Goal: Task Accomplishment & Management: Use online tool/utility

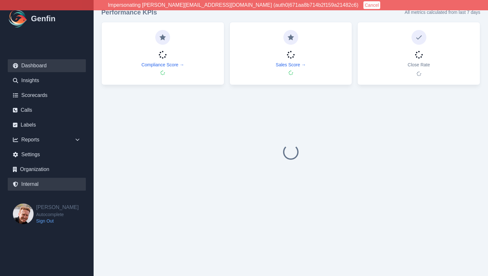
click at [33, 186] on link "Internal" at bounding box center [47, 184] width 78 height 13
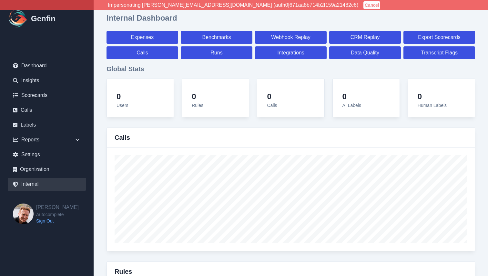
select select "paid"
select select "7"
select select "paid"
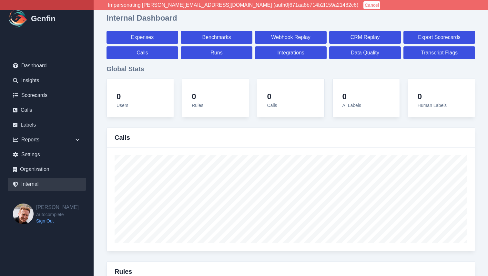
select select "7"
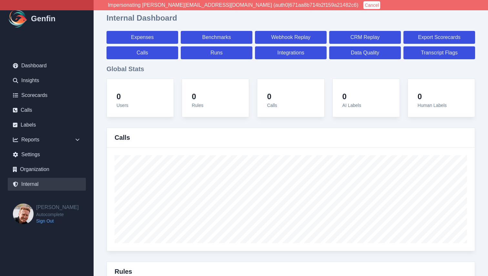
select select "7"
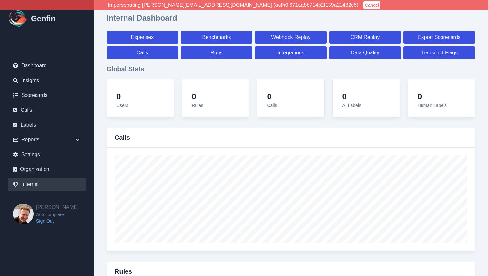
select select "7"
select select "paid"
select select "7"
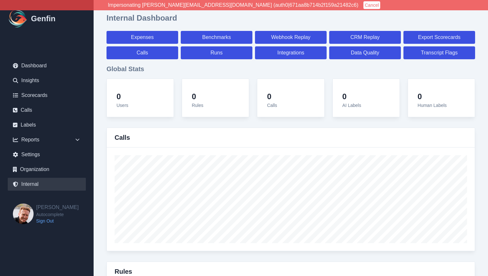
select select "7"
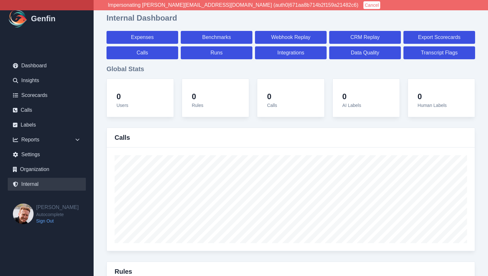
select select "7"
select select "paid"
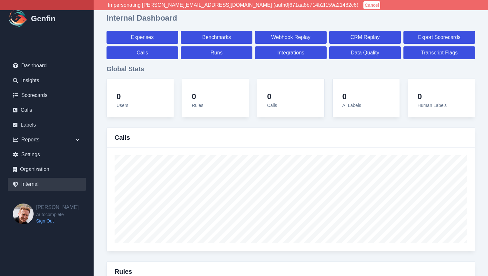
select select "7"
select select "paid"
select select "7"
select select "paid"
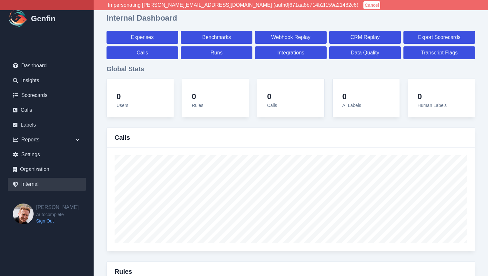
select select "7"
select select "paid"
select select "7"
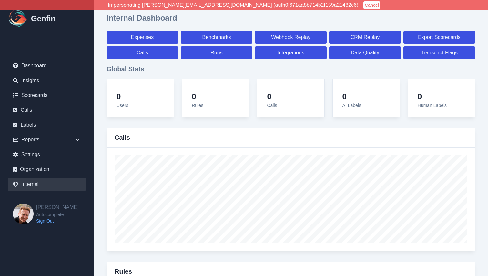
select select "7"
select select "paid"
select select "7"
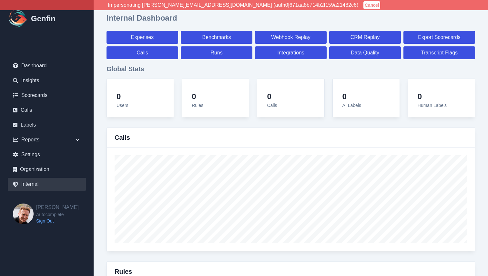
select select "paid"
select select "7"
select select "paid"
select select "7"
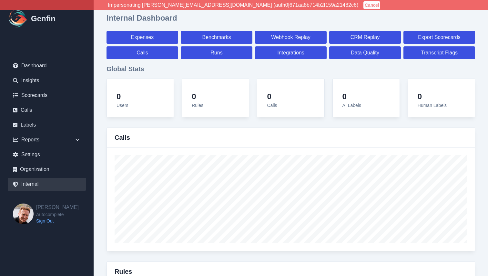
select select "paid"
select select "7"
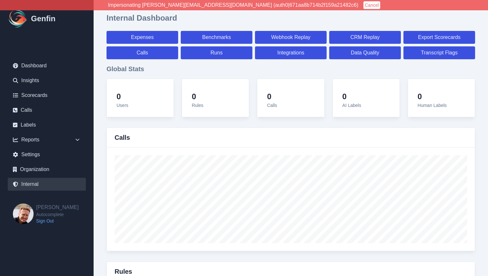
select select "7"
select select "paid"
select select "7"
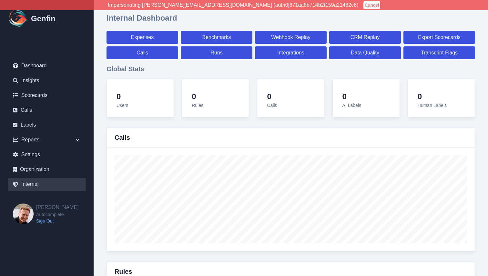
select select "7"
select select "paid"
select select "7"
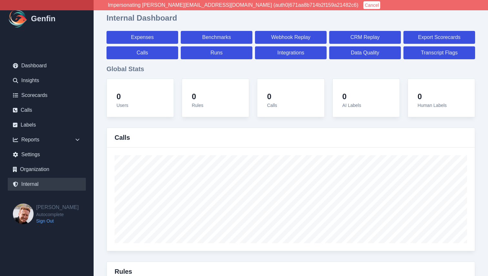
select select "7"
select select "paid"
select select "7"
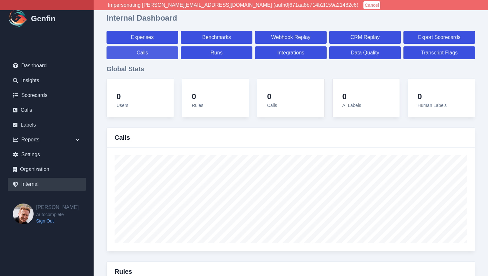
click at [143, 53] on link "Calls" at bounding box center [142, 52] width 72 height 13
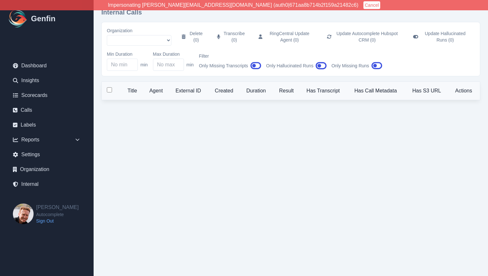
select select "51"
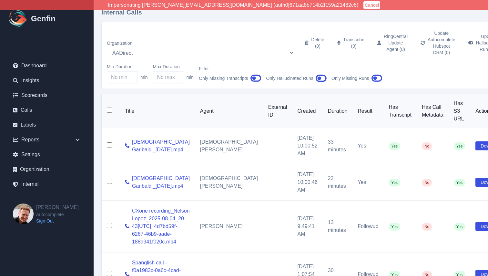
click at [320, 75] on icon "button" at bounding box center [320, 78] width 11 height 7
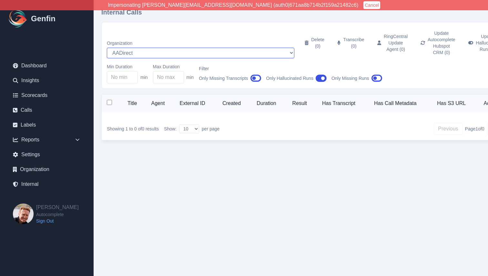
click at [137, 48] on select "AADirect [DOMAIN_NAME] [DOMAIN_NAME] [EMAIL_ADDRESS][DOMAIN_NAME] [EMAIL_ADDRES…" at bounding box center [200, 53] width 187 height 11
select select "5"
click at [107, 48] on select "AADirect [DOMAIN_NAME] [DOMAIN_NAME] [EMAIL_ADDRESS][DOMAIN_NAME] [EMAIL_ADDRES…" at bounding box center [200, 53] width 187 height 11
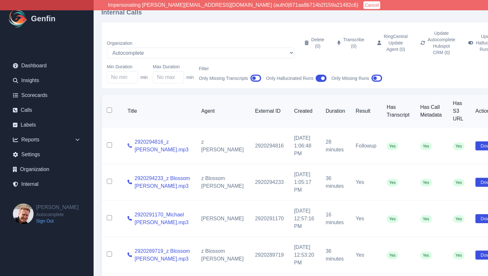
click at [127, 144] on icon at bounding box center [129, 146] width 5 height 5
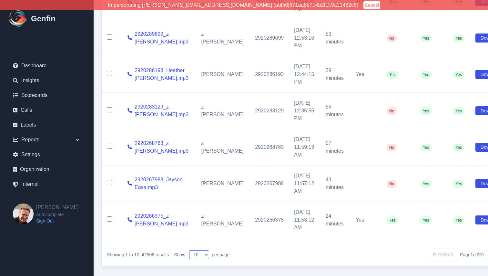
click at [205, 251] on select "10 25 50 100 200" at bounding box center [199, 255] width 20 height 9
click at [190, 251] on select "10 25 50 100 200" at bounding box center [199, 255] width 20 height 9
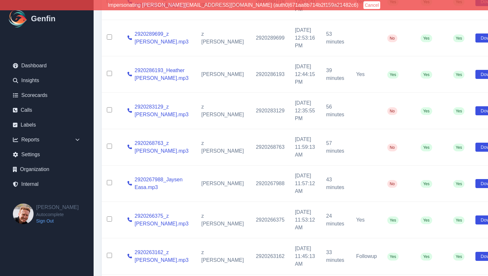
scroll to position [248, 0]
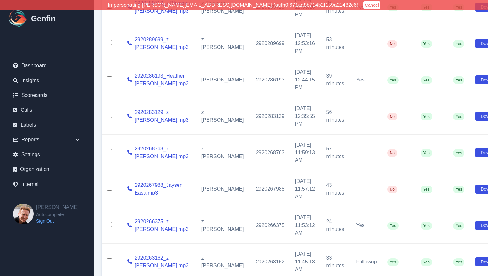
click at [205, 244] on td "z [PERSON_NAME]" at bounding box center [223, 262] width 55 height 36
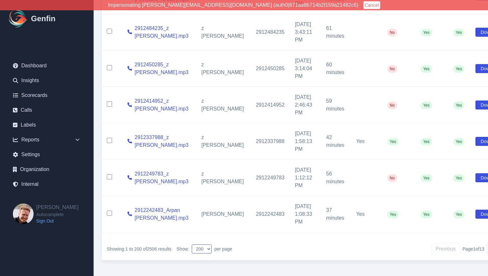
click at [205, 249] on select "10 25 50 100 200" at bounding box center [202, 249] width 20 height 9
select select "50"
click at [193, 245] on select "10 25 50 100 200" at bounding box center [202, 249] width 20 height 9
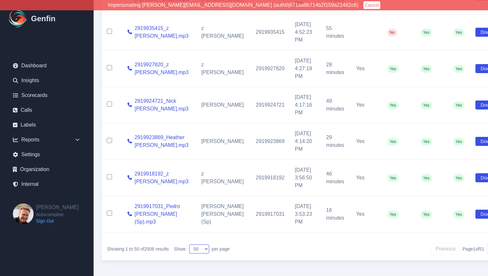
click at [200, 249] on select "10 25 50 100 200" at bounding box center [199, 249] width 20 height 9
click at [242, 245] on div "Showing 1 to 50 of 2506 results Show: 10 25 50 100 200 per page Previous Page 1…" at bounding box center [306, 249] width 409 height 23
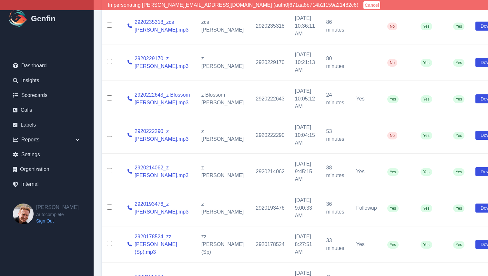
scroll to position [0, 0]
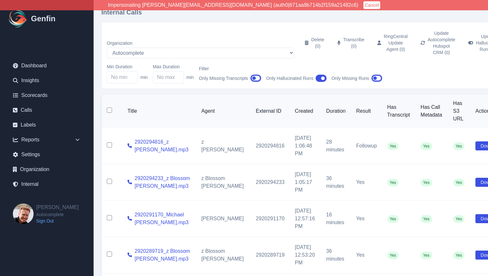
click at [111, 108] on input "checkbox" at bounding box center [109, 110] width 5 height 5
checkbox input "true"
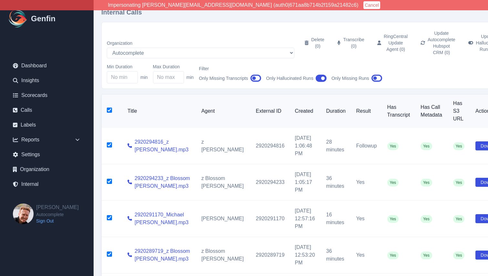
checkbox input "true"
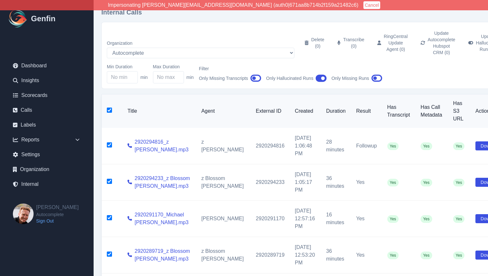
checkbox input "true"
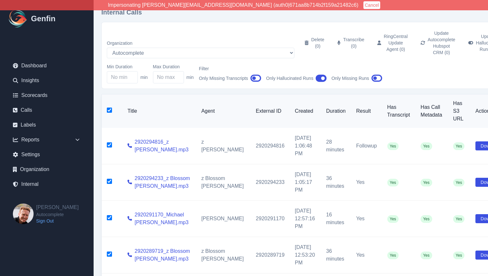
checkbox input "true"
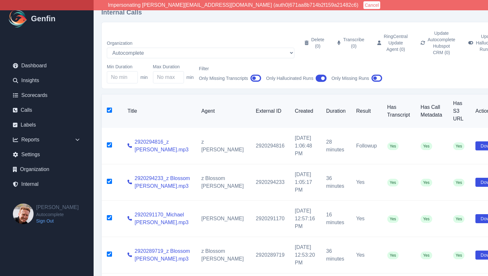
checkbox input "true"
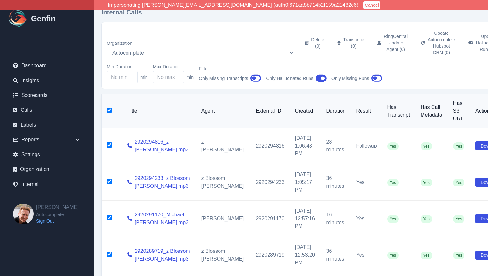
checkbox input "true"
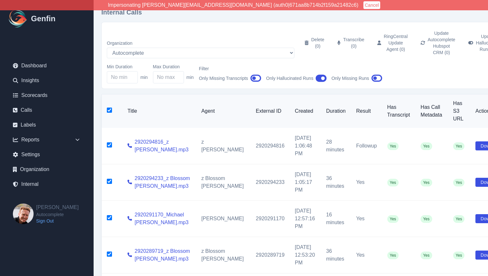
checkbox input "true"
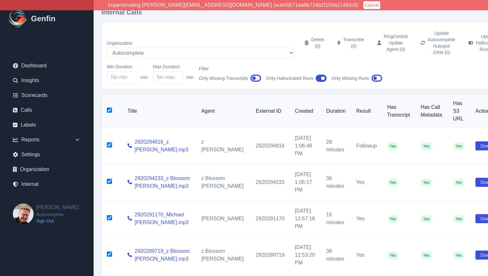
checkbox input "true"
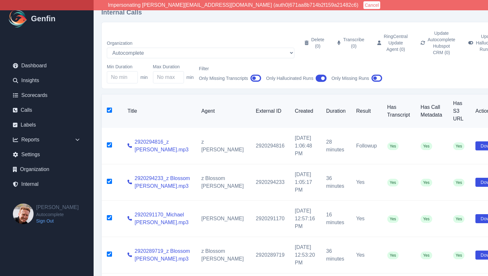
checkbox input "true"
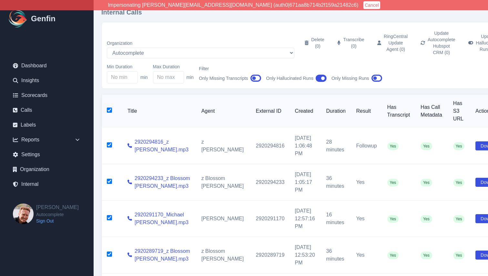
checkbox input "true"
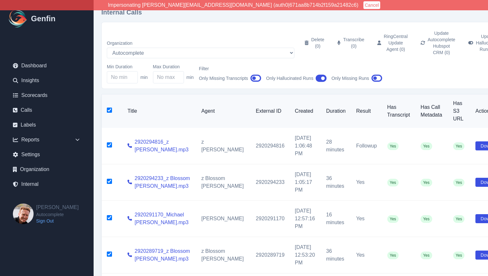
checkbox input "true"
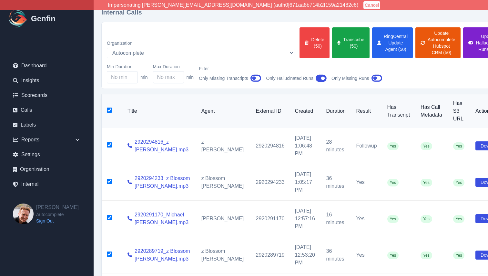
click at [463, 31] on button "Update Hallucinated Runs (50)" at bounding box center [484, 42] width 43 height 31
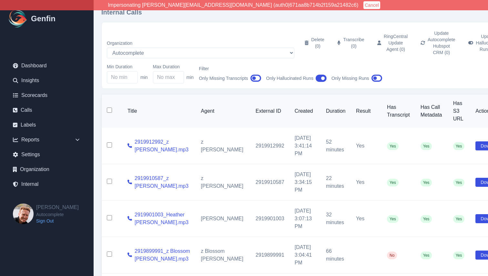
click at [109, 108] on input "checkbox" at bounding box center [109, 110] width 5 height 5
checkbox input "true"
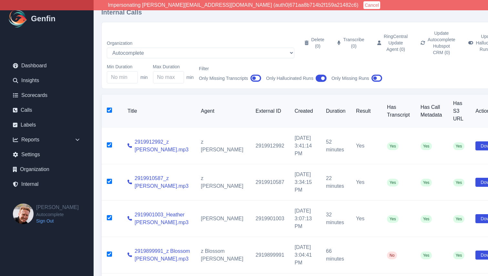
checkbox input "true"
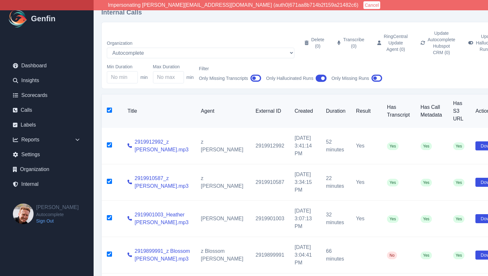
checkbox input "true"
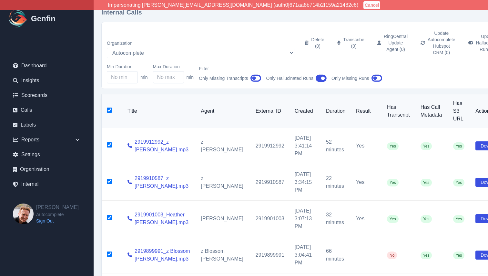
checkbox input "true"
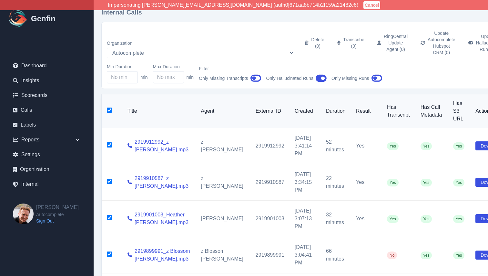
checkbox input "true"
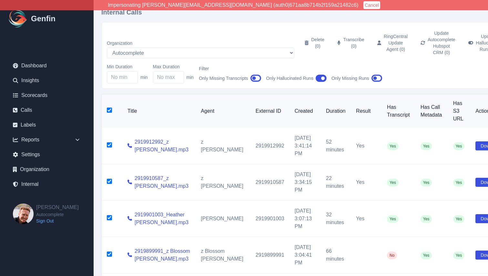
checkbox input "true"
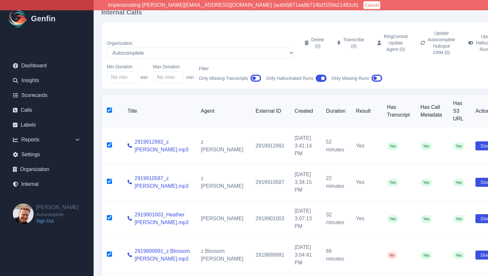
checkbox input "true"
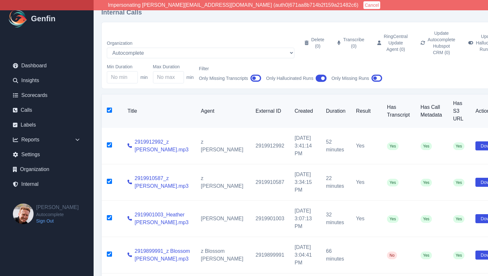
checkbox input "true"
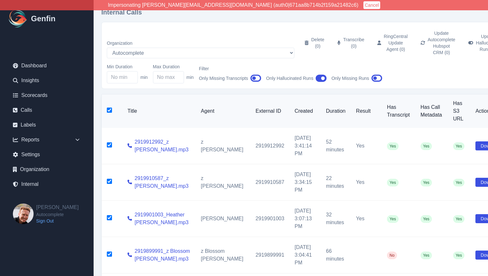
checkbox input "true"
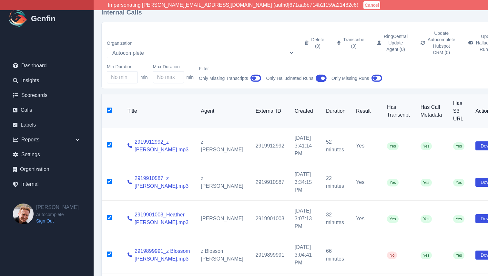
checkbox input "true"
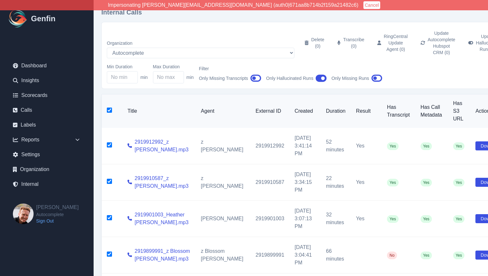
checkbox input "true"
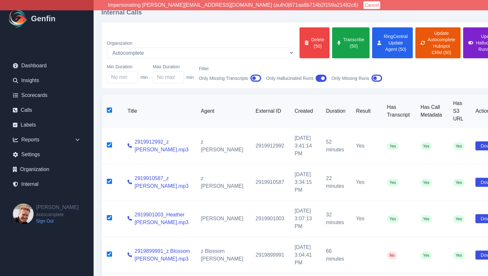
click at [463, 38] on button "Update Hallucinated Runs (50)" at bounding box center [484, 42] width 43 height 31
click at [463, 36] on button "Update Hallucinated Runs (50)" at bounding box center [484, 42] width 43 height 31
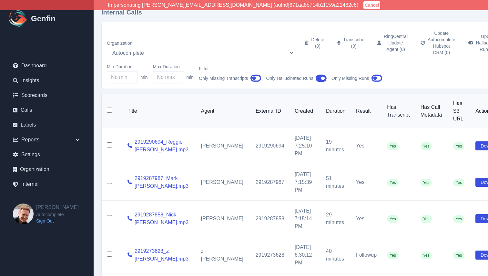
click at [109, 108] on input "checkbox" at bounding box center [109, 110] width 5 height 5
checkbox input "true"
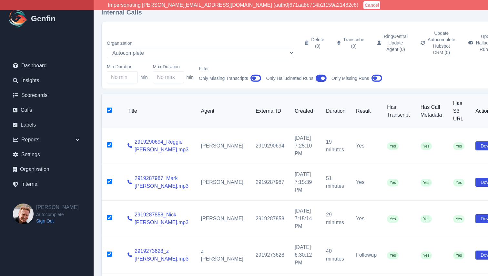
checkbox input "true"
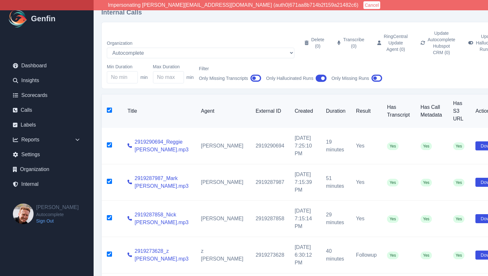
checkbox input "true"
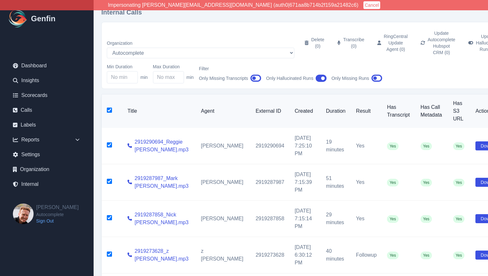
checkbox input "true"
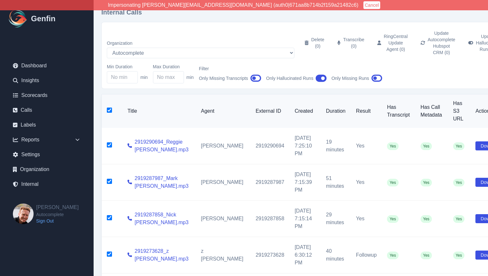
checkbox input "true"
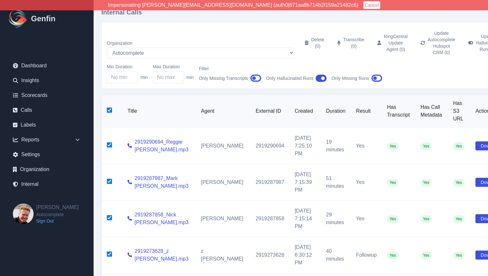
checkbox input "true"
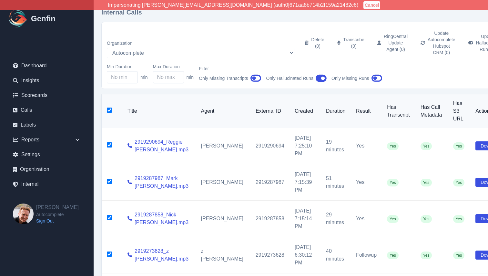
checkbox input "true"
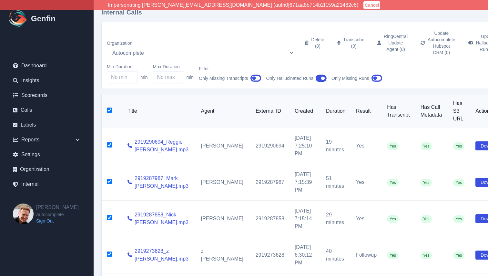
checkbox input "true"
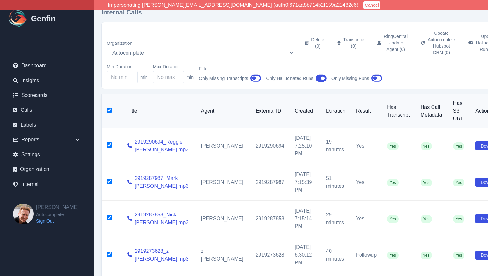
checkbox input "true"
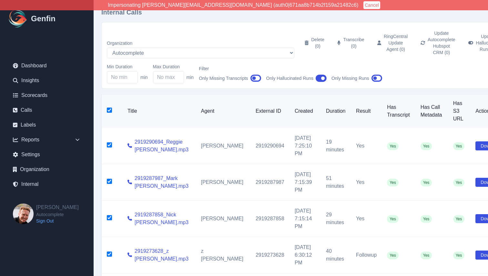
checkbox input "true"
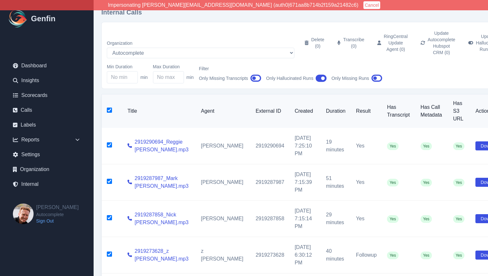
checkbox input "true"
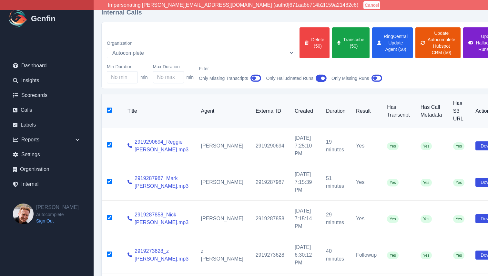
click at [463, 38] on button "Update Hallucinated Runs (50)" at bounding box center [484, 42] width 43 height 31
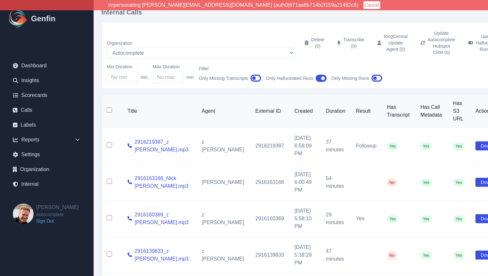
click at [108, 108] on input "checkbox" at bounding box center [109, 110] width 5 height 5
checkbox input "true"
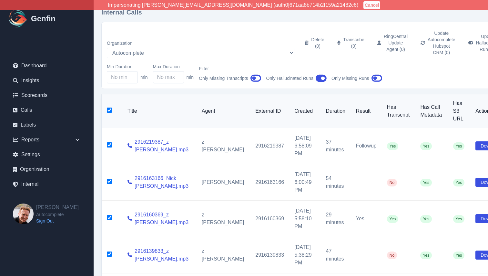
checkbox input "true"
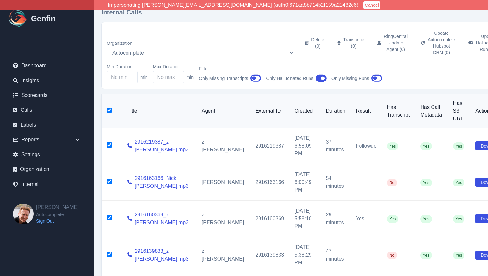
checkbox input "true"
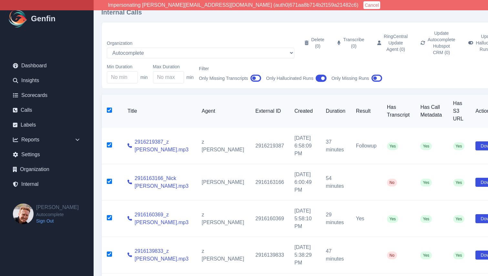
checkbox input "true"
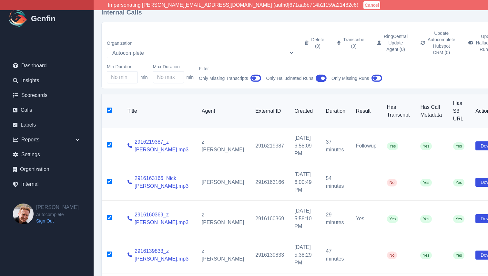
checkbox input "true"
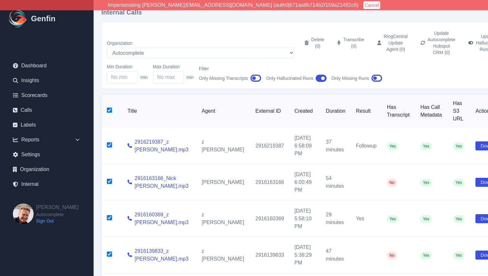
checkbox input "true"
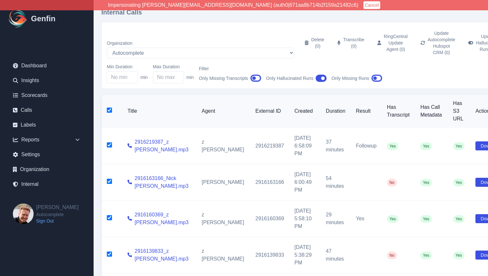
checkbox input "true"
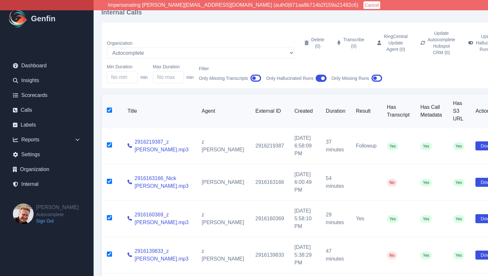
checkbox input "true"
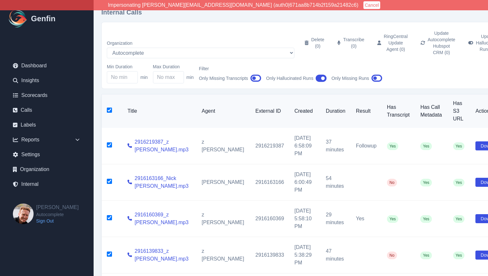
checkbox input "true"
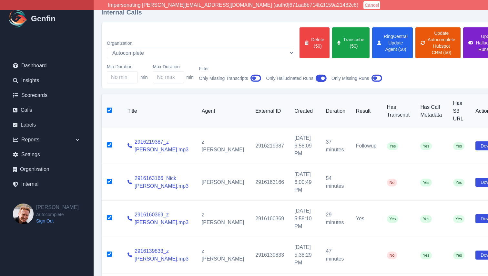
click at [463, 36] on button "Update Hallucinated Runs (50)" at bounding box center [484, 42] width 43 height 31
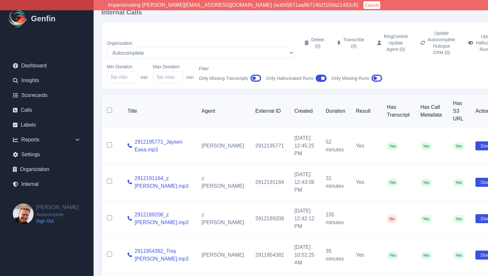
click at [111, 108] on input "checkbox" at bounding box center [109, 110] width 5 height 5
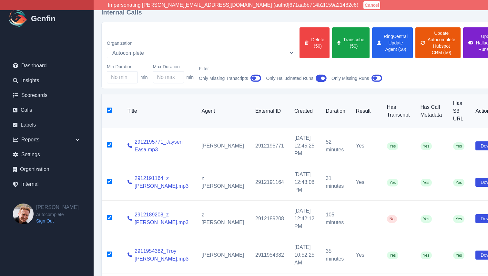
click at [463, 33] on button "Update Hallucinated Runs (50)" at bounding box center [484, 42] width 43 height 31
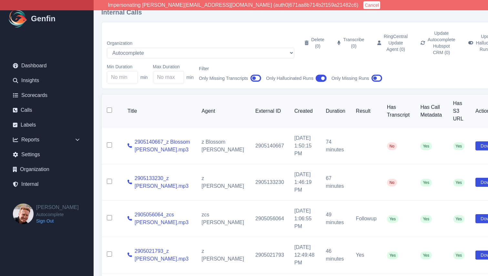
click at [109, 108] on input "checkbox" at bounding box center [109, 110] width 5 height 5
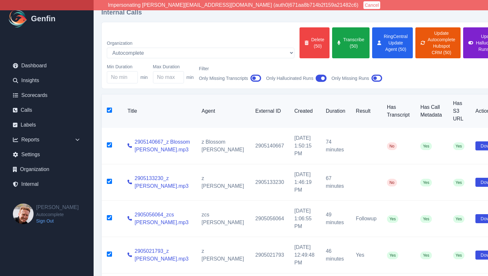
click at [463, 39] on button "Update Hallucinated Runs (50)" at bounding box center [484, 42] width 43 height 31
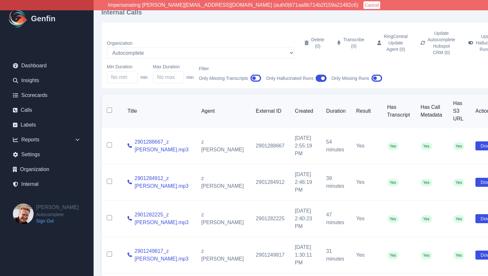
click at [110, 108] on input "checkbox" at bounding box center [109, 110] width 5 height 5
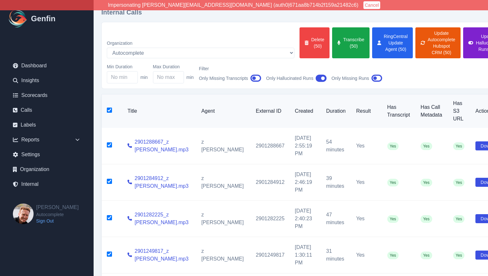
click at [463, 41] on button "Update Hallucinated Runs (50)" at bounding box center [484, 42] width 43 height 31
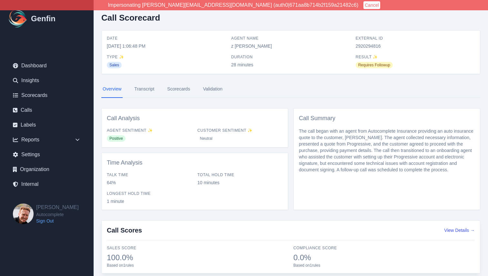
click at [365, 45] on span "2920294816" at bounding box center [415, 46] width 119 height 6
copy span "2920294816"
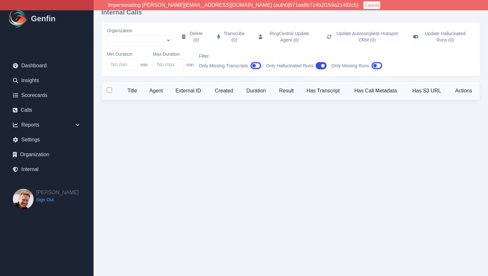
select select "5"
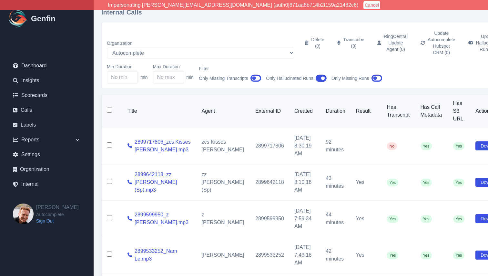
scroll to position [1743, 0]
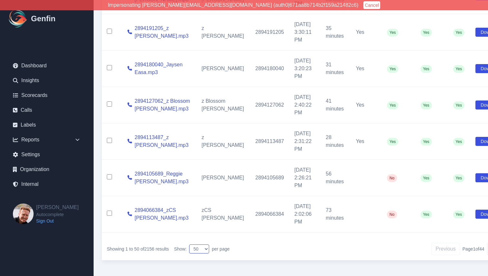
click at [204, 249] on select "10 25 50 100 200" at bounding box center [199, 249] width 20 height 9
select select "100"
click at [190, 245] on select "10 25 50 100 200" at bounding box center [199, 249] width 20 height 9
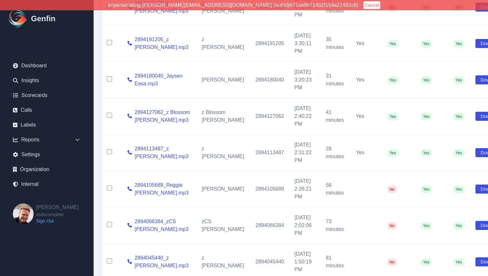
click at [99, 235] on div "Internal Calls Organization AADirect [DOMAIN_NAME] [DOMAIN_NAME] [EMAIL_ADDRESS…" at bounding box center [306, 201] width 425 height 3817
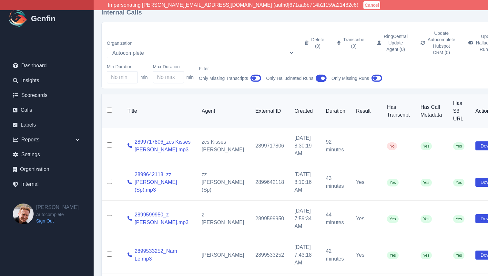
click at [110, 108] on input "checkbox" at bounding box center [109, 110] width 5 height 5
checkbox input "true"
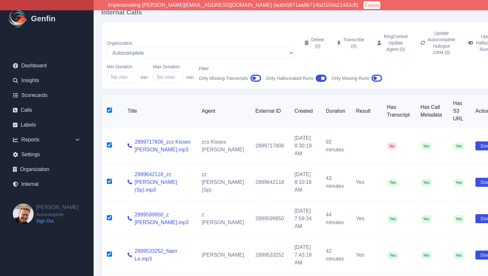
checkbox input "true"
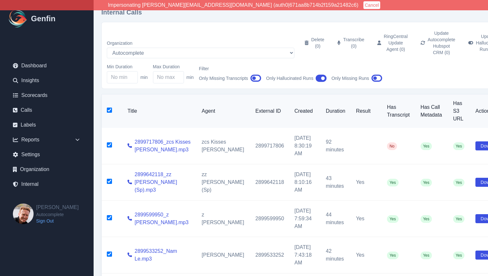
checkbox input "true"
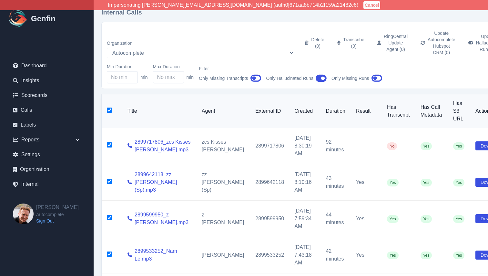
checkbox input "true"
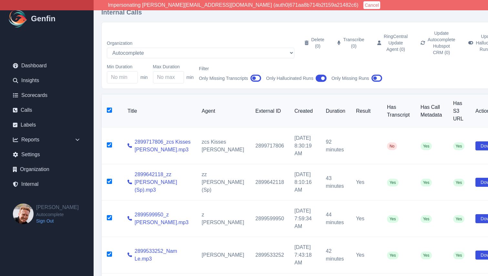
checkbox input "true"
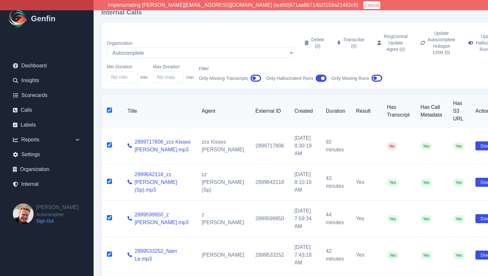
checkbox input "true"
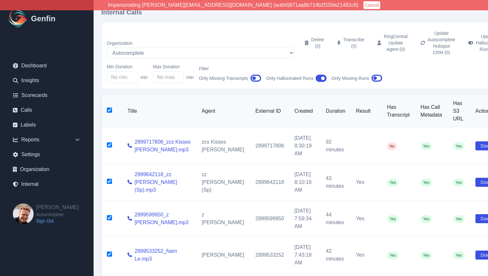
checkbox input "true"
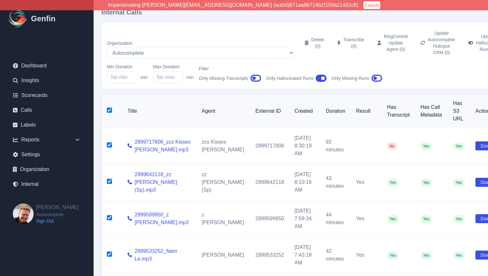
checkbox input "true"
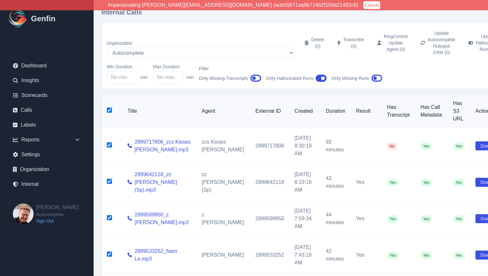
checkbox input "true"
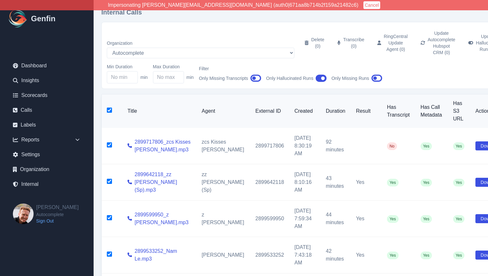
checkbox input "true"
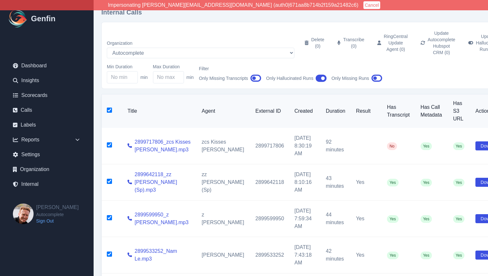
checkbox input "true"
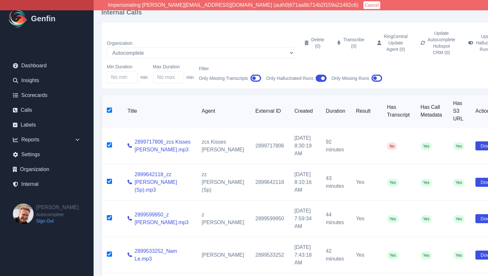
checkbox input "true"
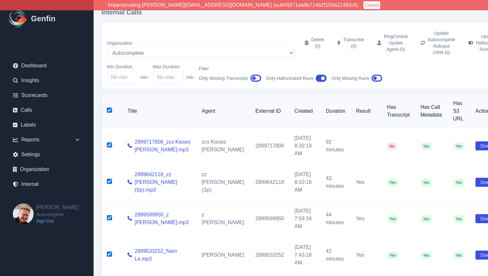
checkbox input "true"
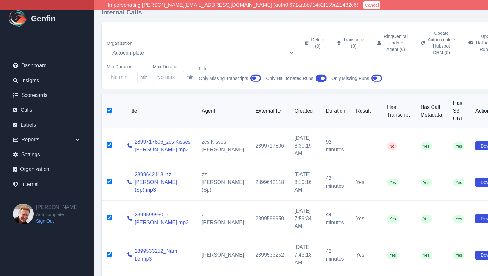
checkbox input "true"
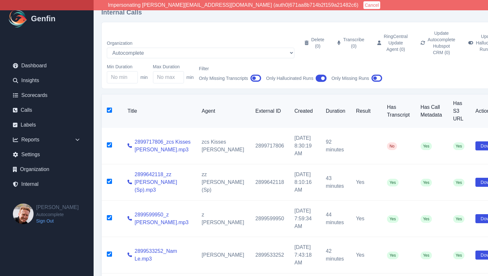
checkbox input "true"
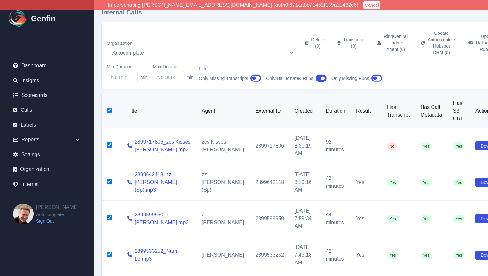
checkbox input "true"
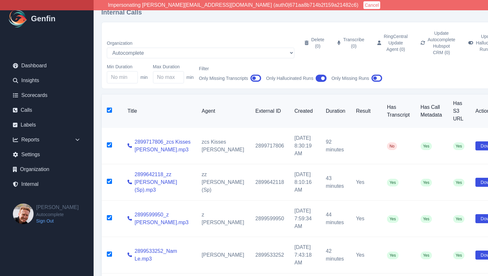
checkbox input "true"
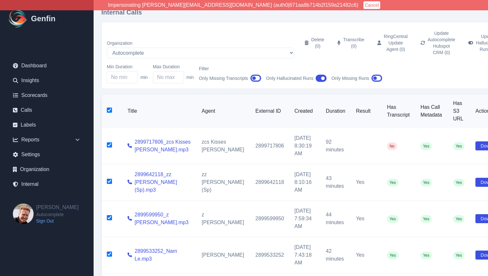
checkbox input "true"
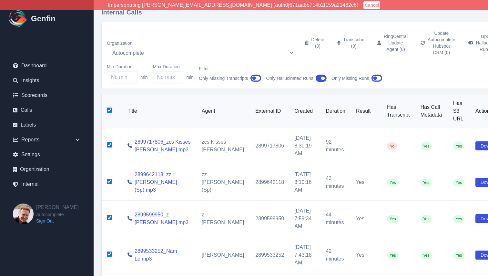
checkbox input "true"
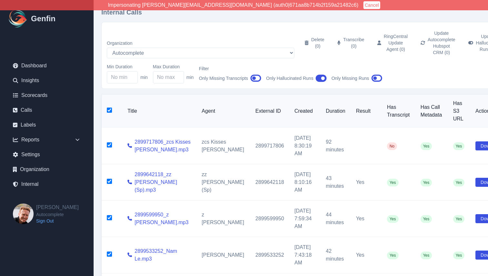
checkbox input "true"
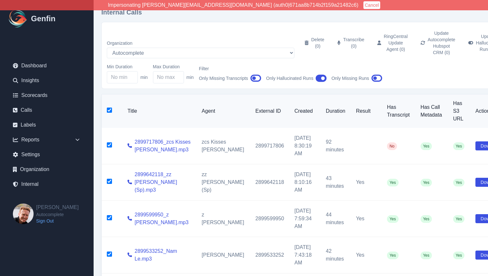
checkbox input "true"
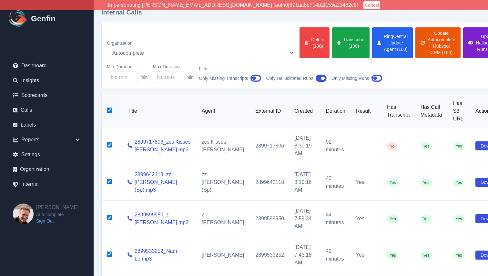
click at [466, 39] on button "Update Hallucinated Runs (100)" at bounding box center [484, 42] width 43 height 31
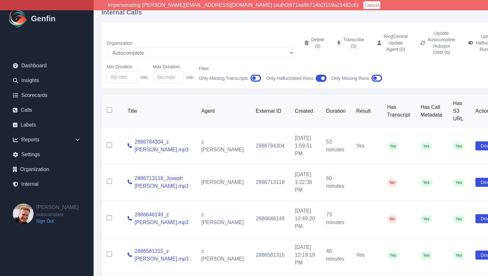
click at [110, 108] on input "checkbox" at bounding box center [109, 110] width 5 height 5
checkbox input "true"
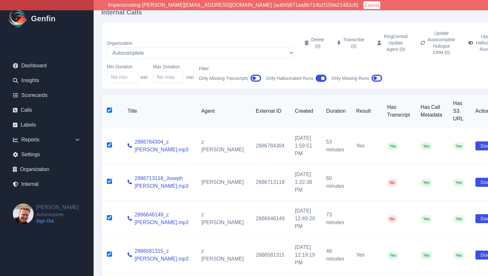
checkbox input "true"
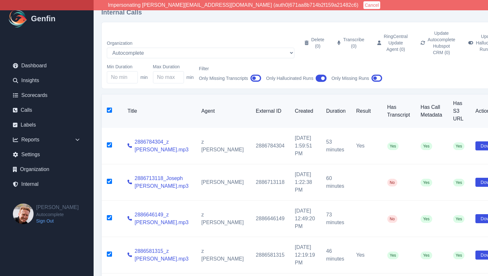
checkbox input "true"
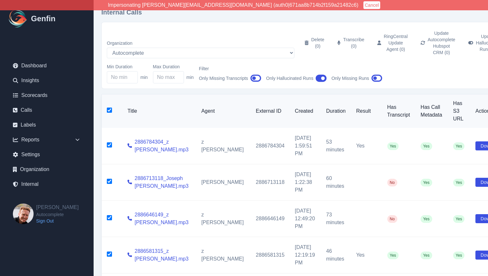
checkbox input "true"
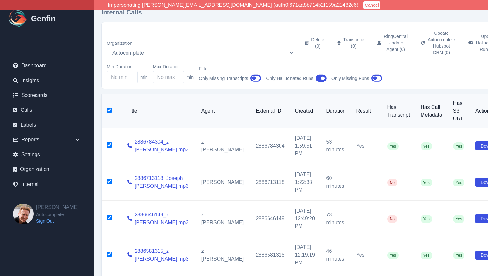
checkbox input "true"
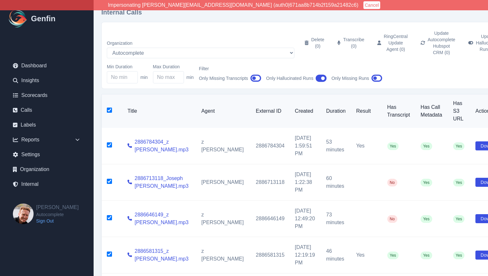
checkbox input "true"
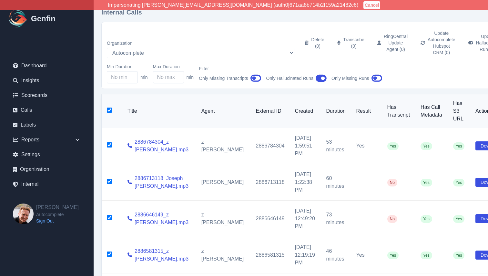
checkbox input "true"
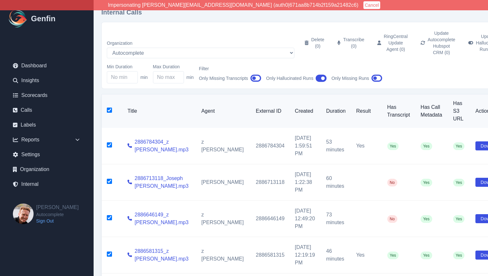
checkbox input "true"
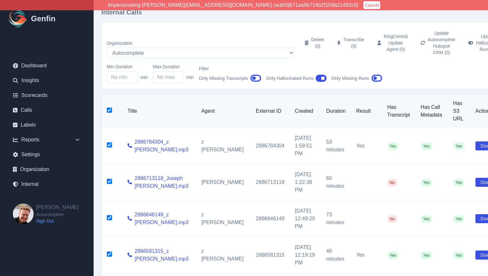
checkbox input "true"
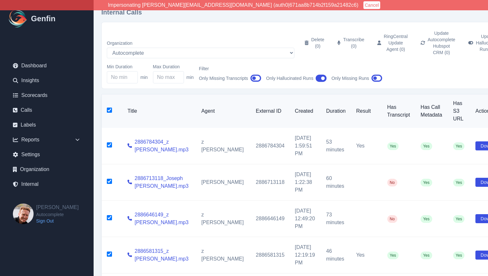
checkbox input "true"
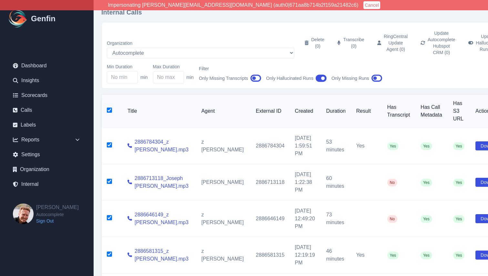
checkbox input "true"
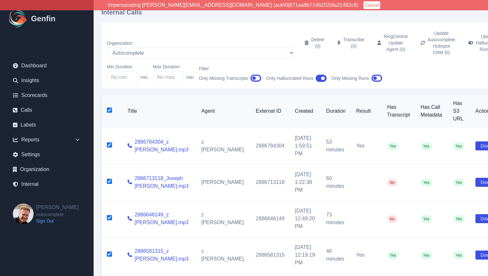
checkbox input "true"
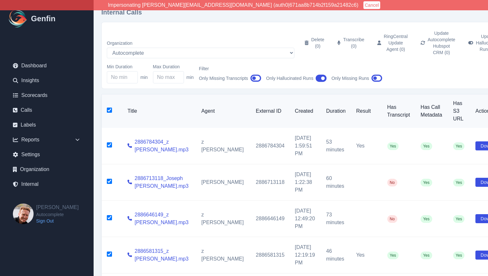
checkbox input "true"
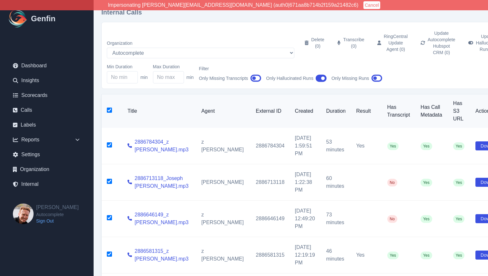
checkbox input "true"
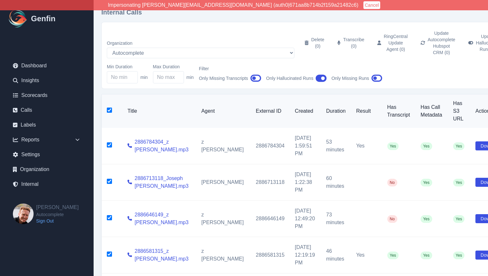
checkbox input "true"
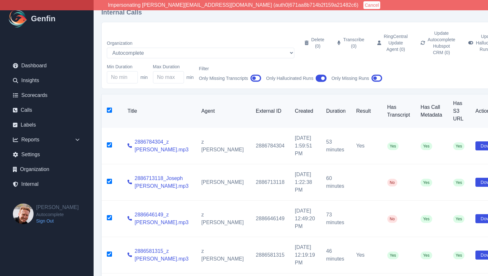
checkbox input "true"
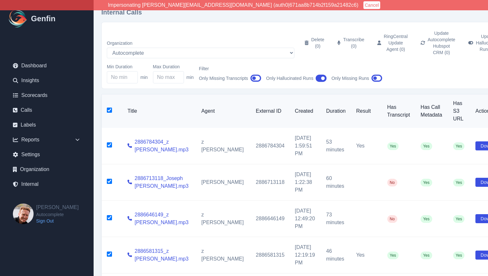
checkbox input "true"
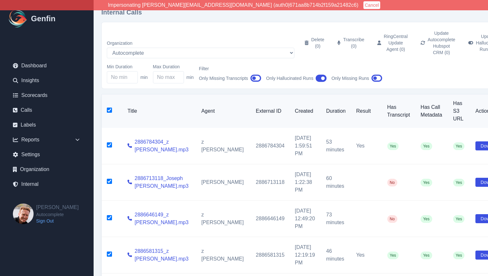
checkbox input "true"
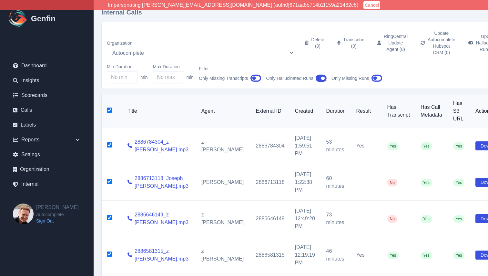
checkbox input "true"
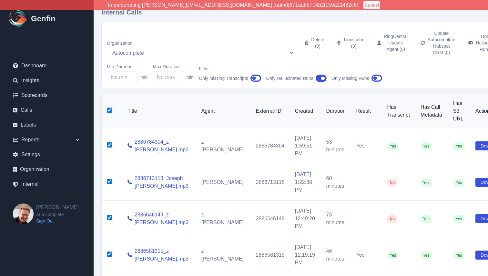
checkbox input "true"
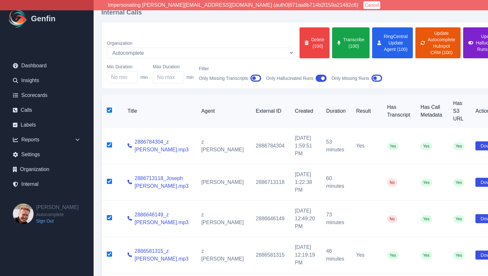
click at [463, 39] on button "Update Hallucinated Runs (100)" at bounding box center [484, 42] width 43 height 31
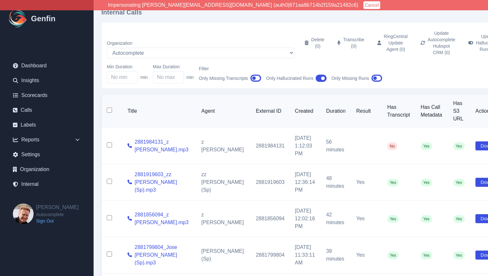
click at [108, 108] on input "checkbox" at bounding box center [109, 110] width 5 height 5
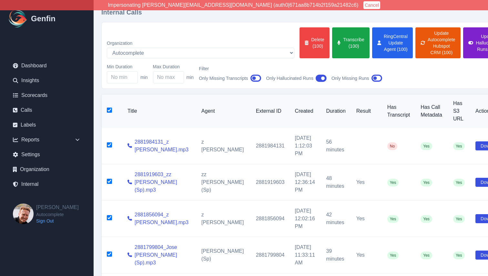
click at [463, 43] on button "Update Hallucinated Runs (100)" at bounding box center [484, 42] width 43 height 31
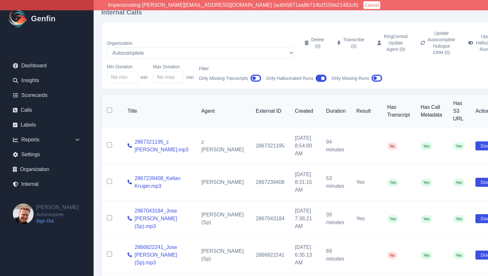
click at [109, 108] on input "checkbox" at bounding box center [109, 110] width 5 height 5
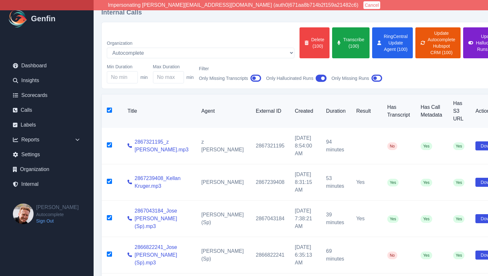
click at [463, 35] on button "Update Hallucinated Runs (100)" at bounding box center [484, 42] width 43 height 31
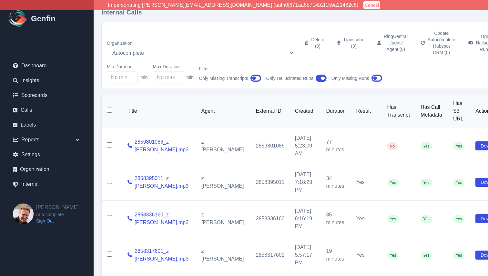
click at [110, 108] on input "checkbox" at bounding box center [109, 110] width 5 height 5
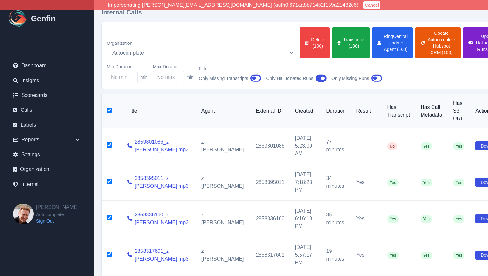
click at [463, 38] on button "Update Hallucinated Runs (100)" at bounding box center [484, 42] width 43 height 31
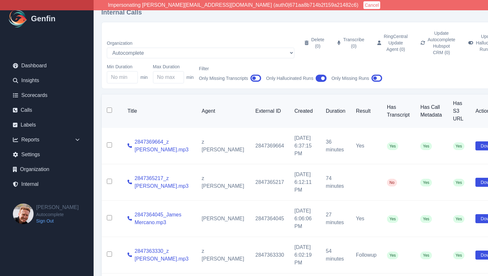
click at [110, 107] on th at bounding box center [112, 112] width 21 height 34
click at [109, 108] on input "checkbox" at bounding box center [109, 110] width 5 height 5
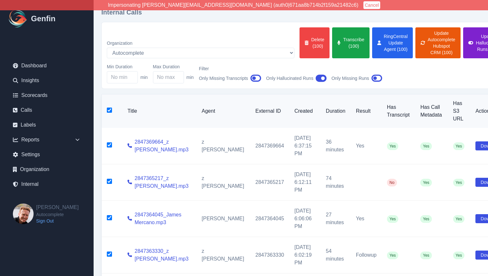
click at [463, 40] on button "Update Hallucinated Runs (100)" at bounding box center [484, 42] width 43 height 31
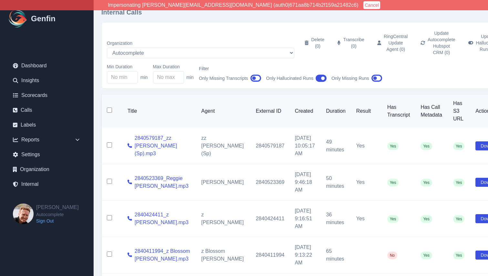
click at [109, 108] on input "checkbox" at bounding box center [109, 110] width 5 height 5
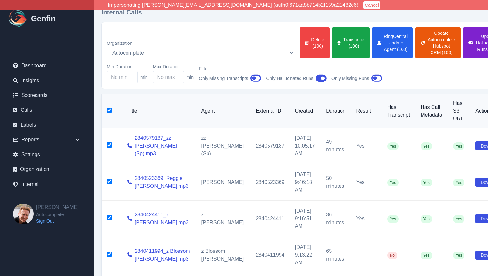
click at [463, 32] on button "Update Hallucinated Runs (100)" at bounding box center [484, 42] width 43 height 31
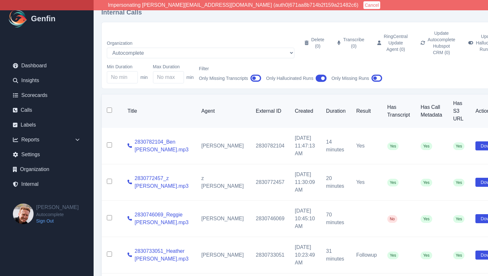
click at [108, 108] on input "checkbox" at bounding box center [109, 110] width 5 height 5
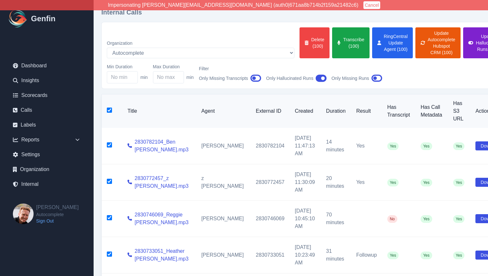
click at [463, 41] on button "Update Hallucinated Runs (100)" at bounding box center [484, 42] width 43 height 31
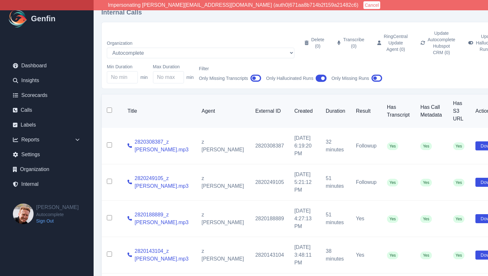
click at [109, 108] on input "checkbox" at bounding box center [109, 110] width 5 height 5
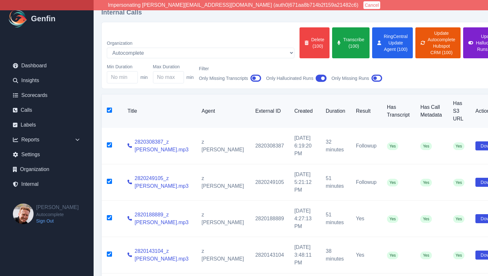
click at [463, 40] on button "Update Hallucinated Runs (100)" at bounding box center [484, 42] width 43 height 31
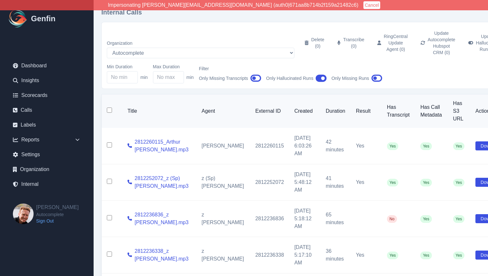
click at [112, 107] on th at bounding box center [112, 112] width 21 height 34
click at [110, 108] on input "checkbox" at bounding box center [109, 110] width 5 height 5
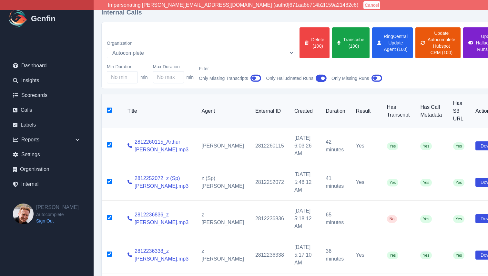
click at [463, 35] on button "Update Hallucinated Runs (100)" at bounding box center [484, 42] width 43 height 31
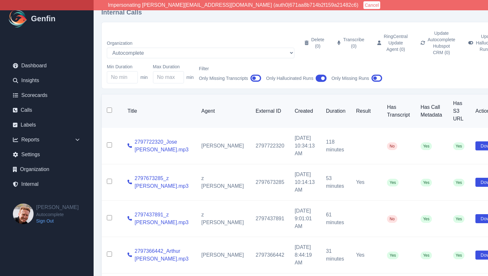
click at [105, 99] on th at bounding box center [112, 112] width 21 height 34
click at [108, 108] on input "checkbox" at bounding box center [109, 110] width 5 height 5
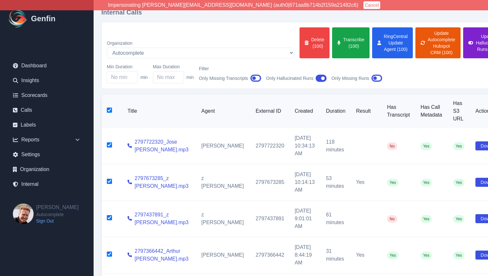
click at [463, 38] on button "Update Hallucinated Runs (100)" at bounding box center [484, 42] width 43 height 31
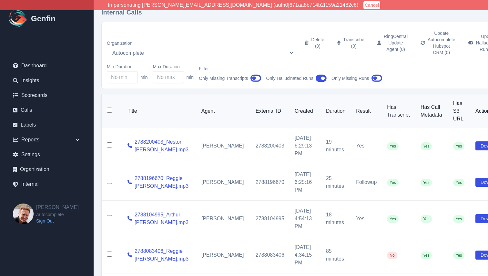
click at [109, 108] on input "checkbox" at bounding box center [109, 110] width 5 height 5
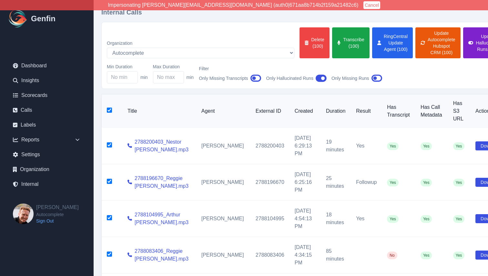
click at [463, 39] on button "Update Hallucinated Runs (100)" at bounding box center [484, 42] width 43 height 31
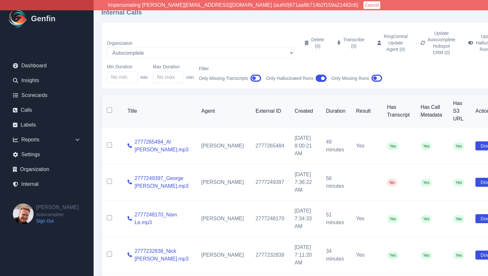
click at [110, 108] on input "checkbox" at bounding box center [109, 110] width 5 height 5
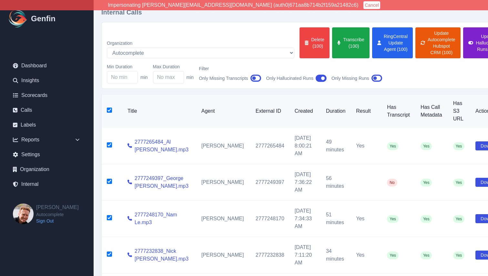
click at [463, 48] on button "Update Hallucinated Runs (100)" at bounding box center [484, 42] width 43 height 31
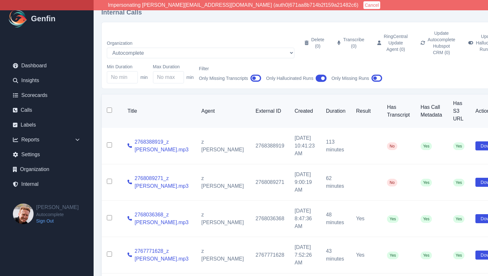
click at [108, 108] on input "checkbox" at bounding box center [109, 110] width 5 height 5
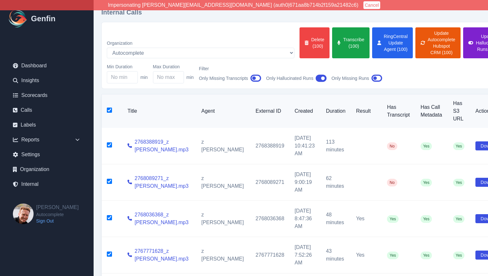
click at [463, 35] on button "Update Hallucinated Runs (100)" at bounding box center [484, 42] width 43 height 31
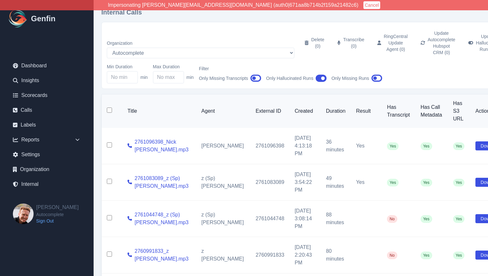
scroll to position [0, 9]
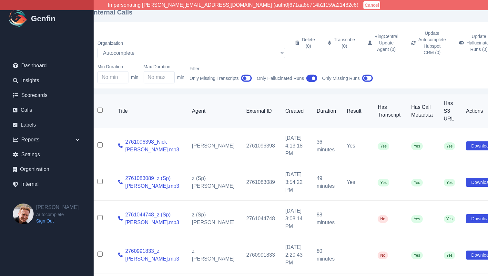
click at [99, 108] on input "checkbox" at bounding box center [99, 110] width 5 height 5
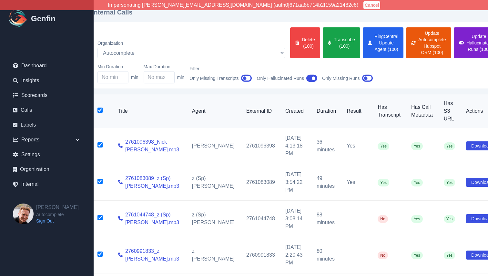
click at [454, 35] on button "Update Hallucinated Runs (100)" at bounding box center [475, 42] width 43 height 31
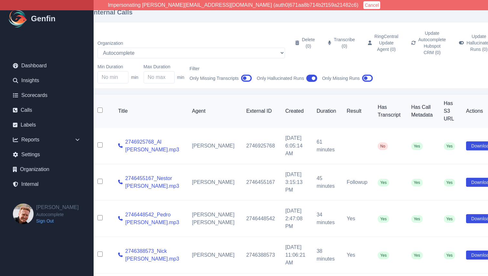
click at [100, 108] on input "checkbox" at bounding box center [99, 110] width 5 height 5
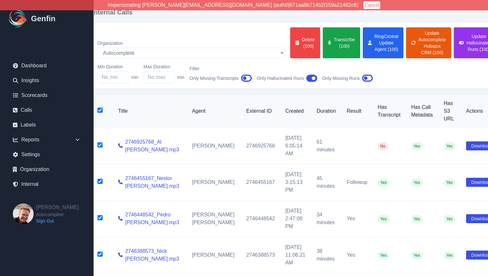
scroll to position [0, 0]
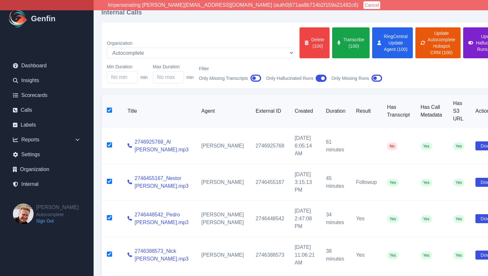
click at [463, 42] on button "Update Hallucinated Runs (100)" at bounding box center [484, 42] width 43 height 31
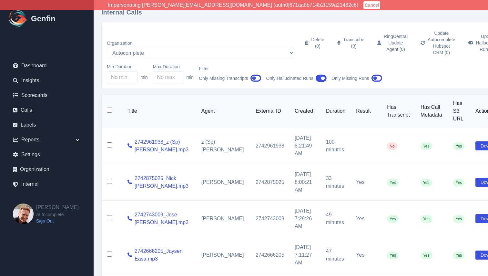
click at [109, 108] on input "checkbox" at bounding box center [109, 110] width 5 height 5
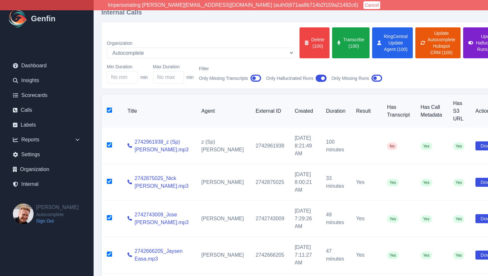
click at [463, 41] on button "Update Hallucinated Runs (100)" at bounding box center [484, 42] width 43 height 31
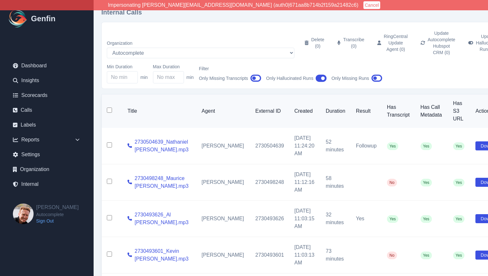
click at [109, 108] on input "checkbox" at bounding box center [109, 110] width 5 height 5
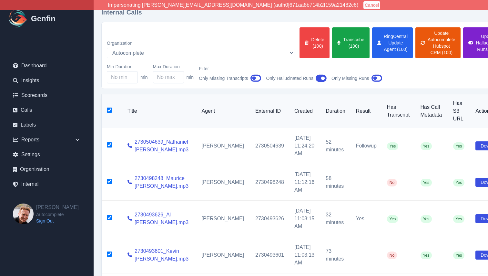
click at [463, 42] on button "Update Hallucinated Runs (100)" at bounding box center [484, 42] width 43 height 31
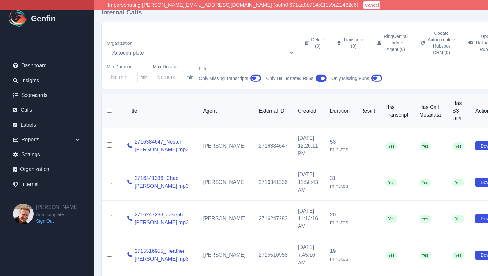
click at [108, 108] on input "checkbox" at bounding box center [109, 110] width 5 height 5
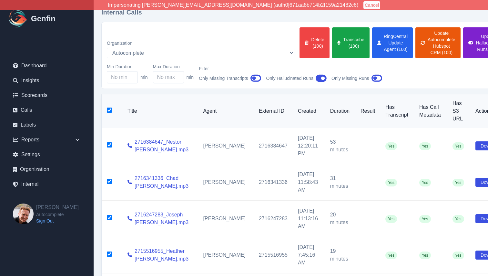
click at [463, 35] on button "Update Hallucinated Runs (100)" at bounding box center [484, 42] width 43 height 31
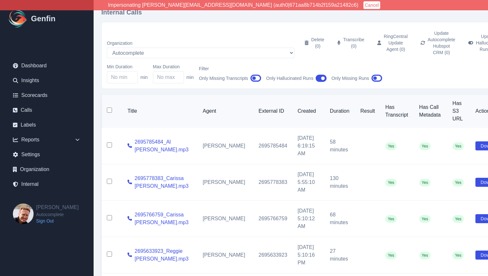
click at [108, 108] on input "checkbox" at bounding box center [109, 110] width 5 height 5
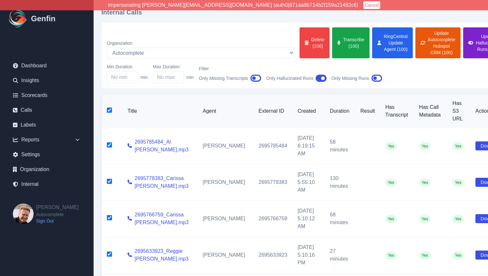
click at [467, 46] on button "Update Hallucinated Runs (100)" at bounding box center [484, 42] width 43 height 31
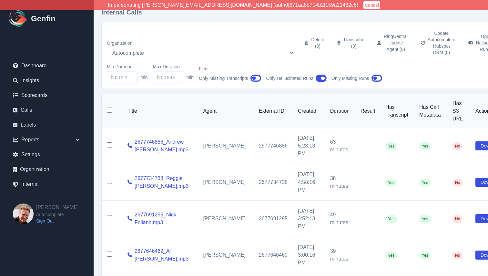
click at [112, 103] on th at bounding box center [112, 112] width 21 height 34
click at [110, 108] on input "checkbox" at bounding box center [109, 110] width 5 height 5
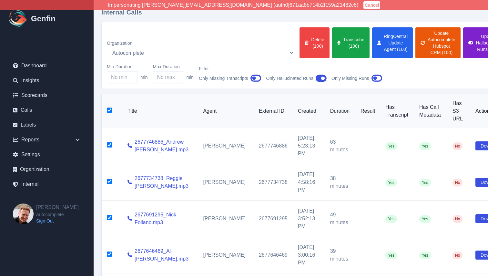
click at [463, 42] on button "Update Hallucinated Runs (100)" at bounding box center [484, 42] width 43 height 31
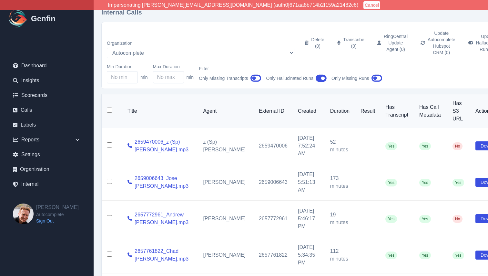
click at [110, 108] on input "checkbox" at bounding box center [109, 110] width 5 height 5
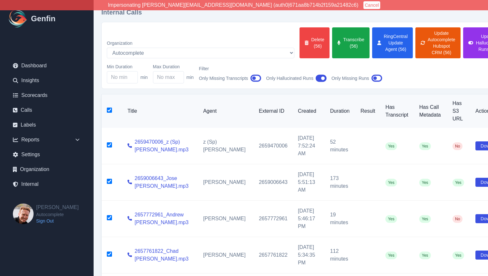
click at [434, 54] on div "Organization AADirect [DOMAIN_NAME] [DOMAIN_NAME] [EMAIL_ADDRESS][DOMAIN_NAME] …" at bounding box center [306, 55] width 399 height 56
click at [463, 46] on button "Update Hallucinated Runs (56)" at bounding box center [484, 42] width 43 height 31
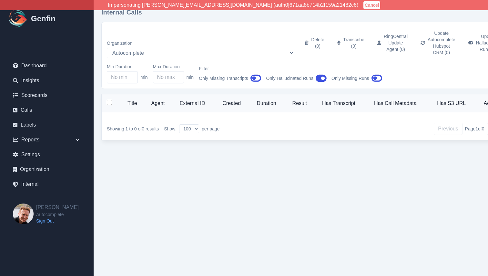
click at [322, 74] on icon "button" at bounding box center [320, 79] width 11 height 10
click at [256, 74] on icon "button" at bounding box center [255, 79] width 11 height 10
